Goal: Transaction & Acquisition: Purchase product/service

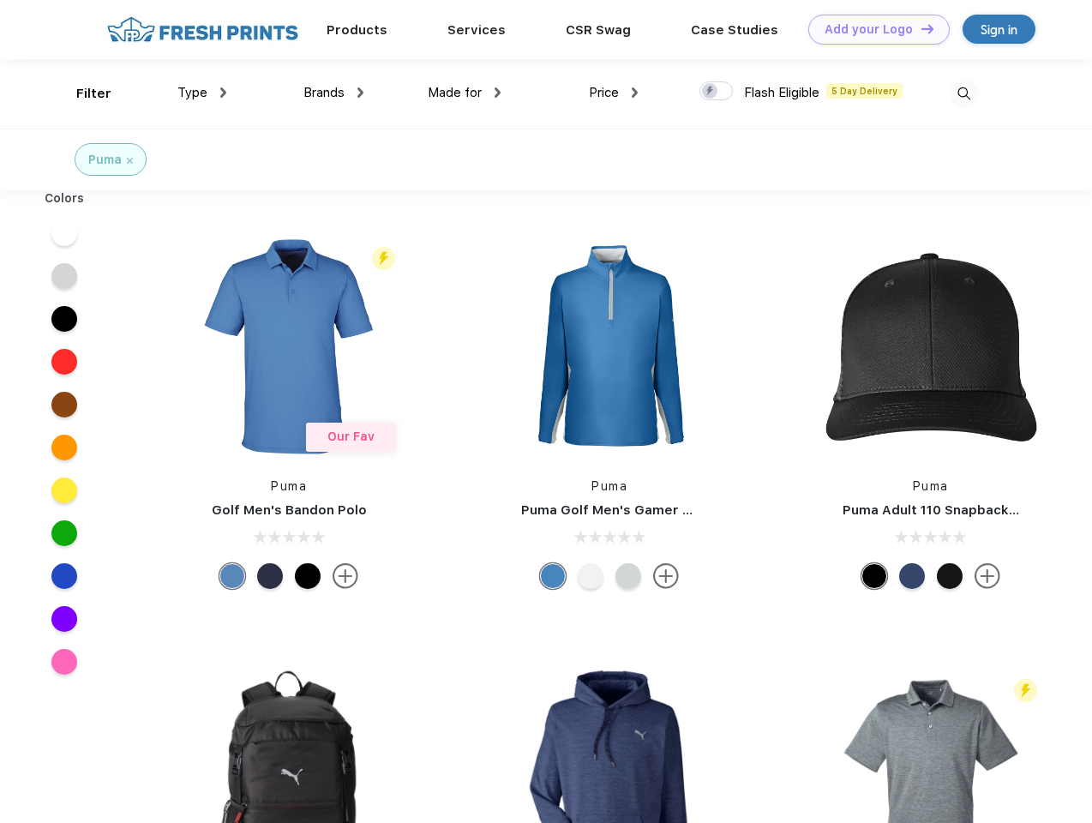
click at [873, 29] on link "Add your Logo Design Tool" at bounding box center [879, 30] width 141 height 30
click at [0, 0] on div "Design Tool" at bounding box center [0, 0] width 0 height 0
click at [920, 28] on link "Add your Logo Design Tool" at bounding box center [879, 30] width 141 height 30
click at [82, 93] on div "Filter" at bounding box center [93, 94] width 35 height 20
click at [202, 93] on span "Type" at bounding box center [192, 92] width 30 height 15
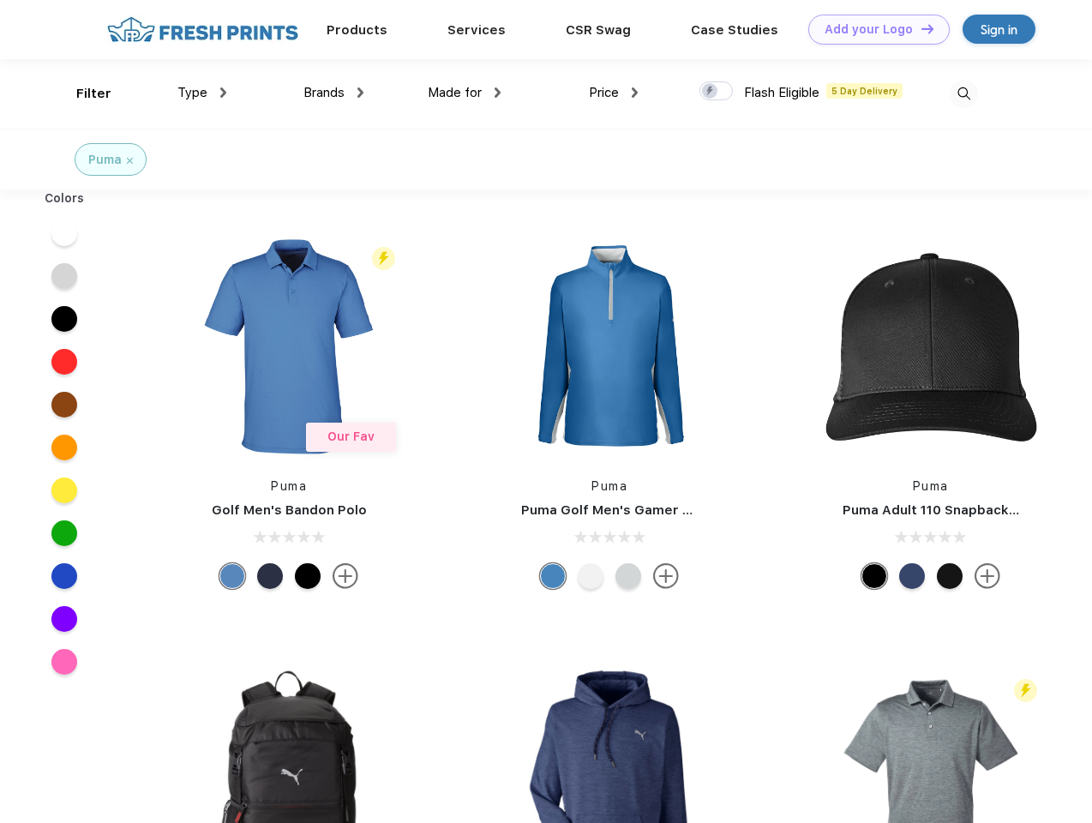
click at [334, 93] on span "Brands" at bounding box center [324, 92] width 41 height 15
click at [465, 93] on span "Made for" at bounding box center [455, 92] width 54 height 15
click at [614, 93] on span "Price" at bounding box center [604, 92] width 30 height 15
click at [717, 92] on div at bounding box center [716, 90] width 33 height 19
click at [711, 92] on input "checkbox" at bounding box center [705, 86] width 11 height 11
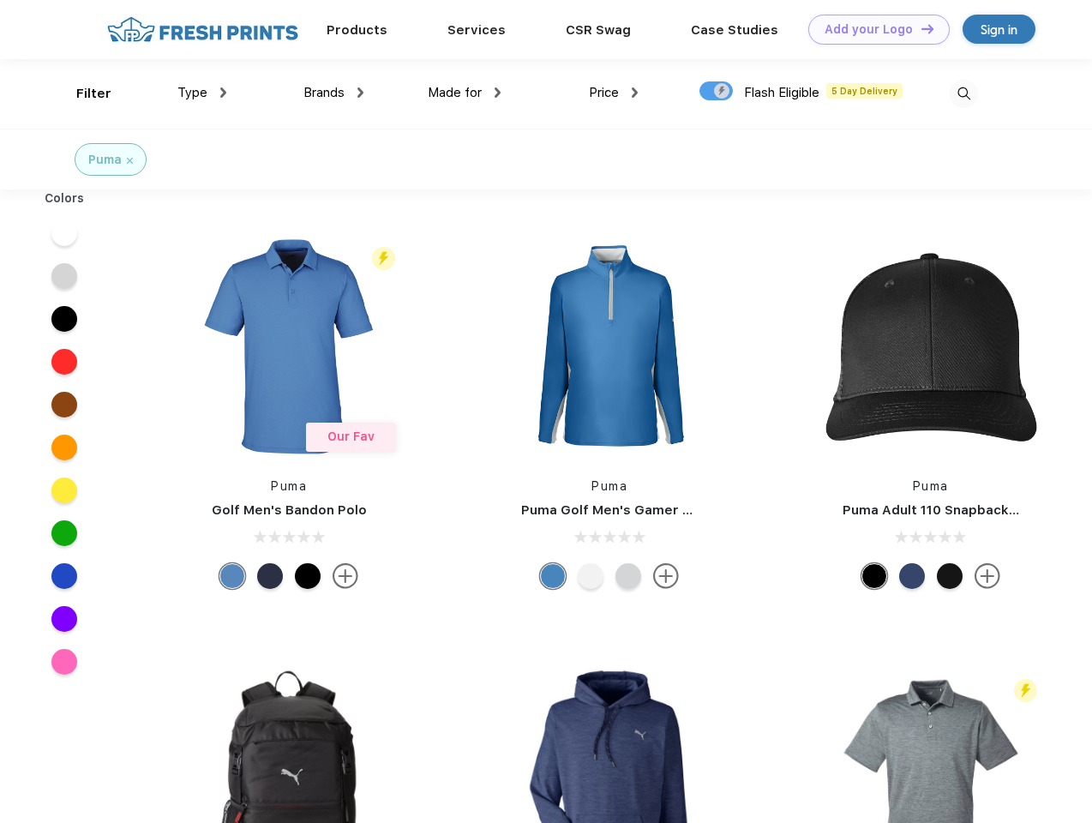
click at [964, 93] on img at bounding box center [964, 94] width 28 height 28
